Goal: Task Accomplishment & Management: Complete application form

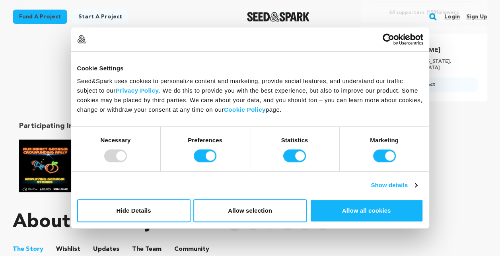
scroll to position [306, 0]
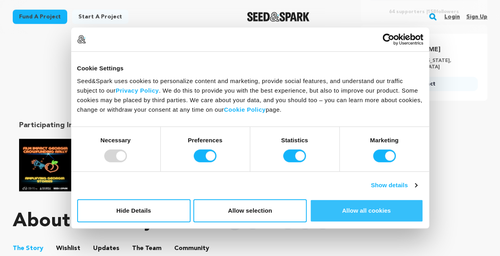
click at [345, 214] on button "Allow all cookies" at bounding box center [366, 210] width 113 height 23
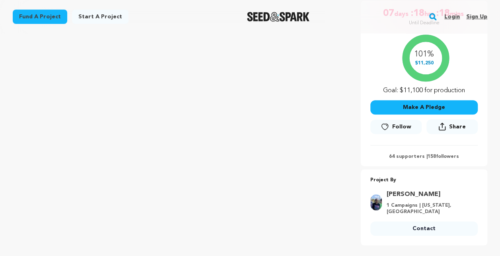
scroll to position [161, 0]
click at [385, 128] on icon at bounding box center [385, 127] width 8 height 8
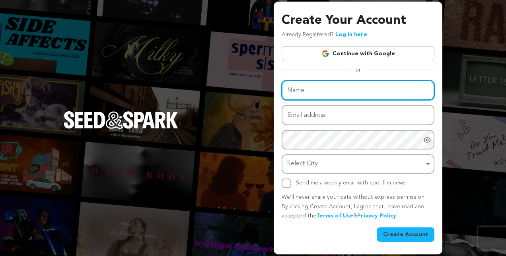
click at [304, 94] on input "Name" at bounding box center [358, 90] width 153 height 20
type input "[PERSON_NAME] [PERSON_NAME]"
type input "[EMAIL_ADDRESS][DOMAIN_NAME]"
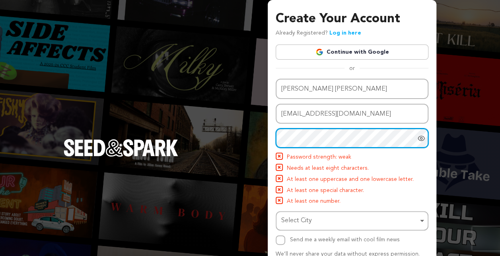
scroll to position [9, 0]
